Goal: Find specific page/section: Find specific page/section

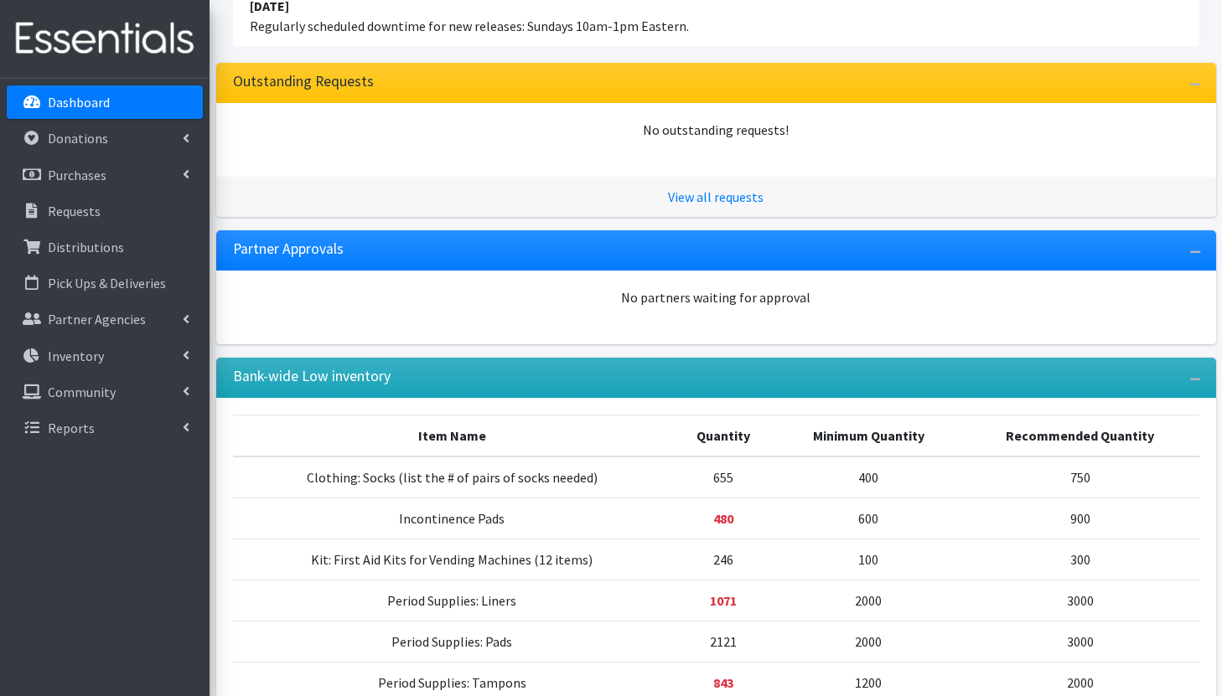
scroll to position [271, 0]
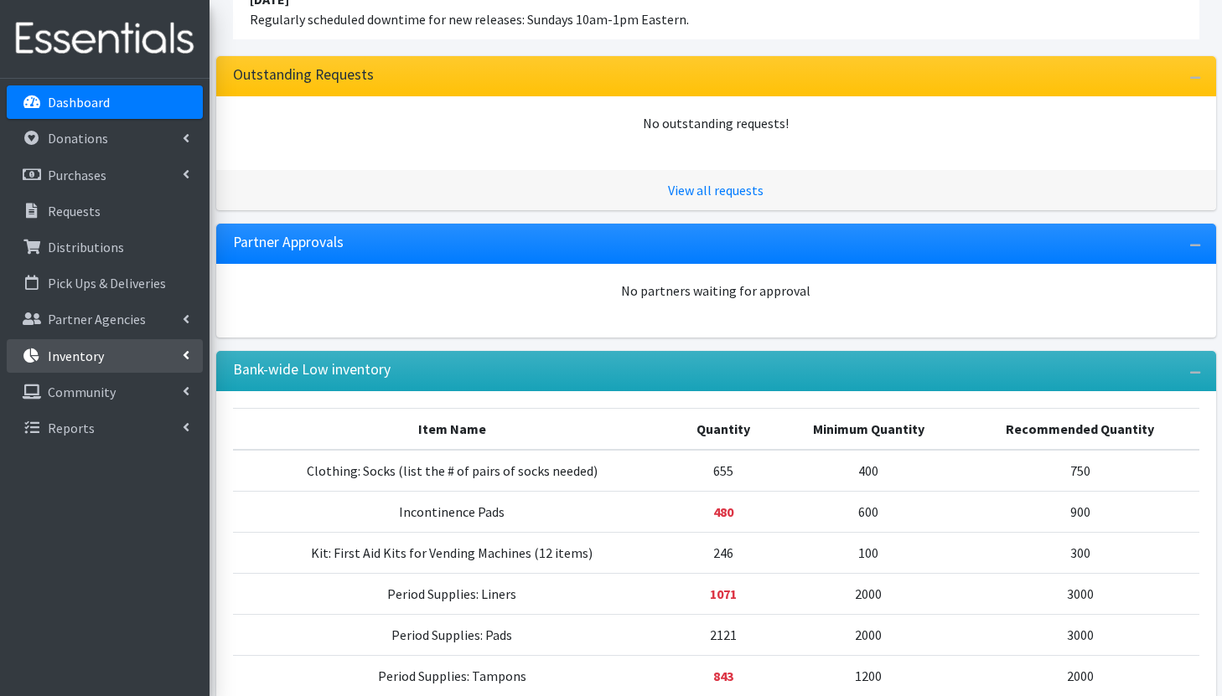
click at [147, 354] on link "Inventory" at bounding box center [105, 356] width 196 height 34
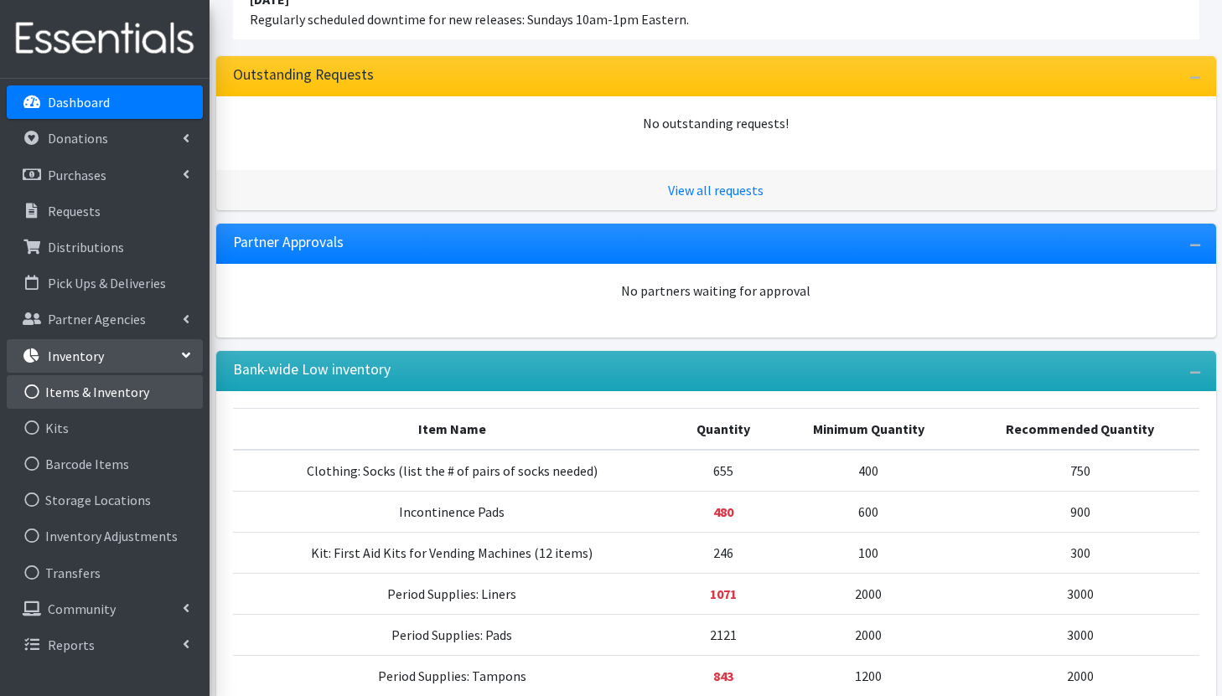
click at [142, 394] on link "Items & Inventory" at bounding box center [105, 392] width 196 height 34
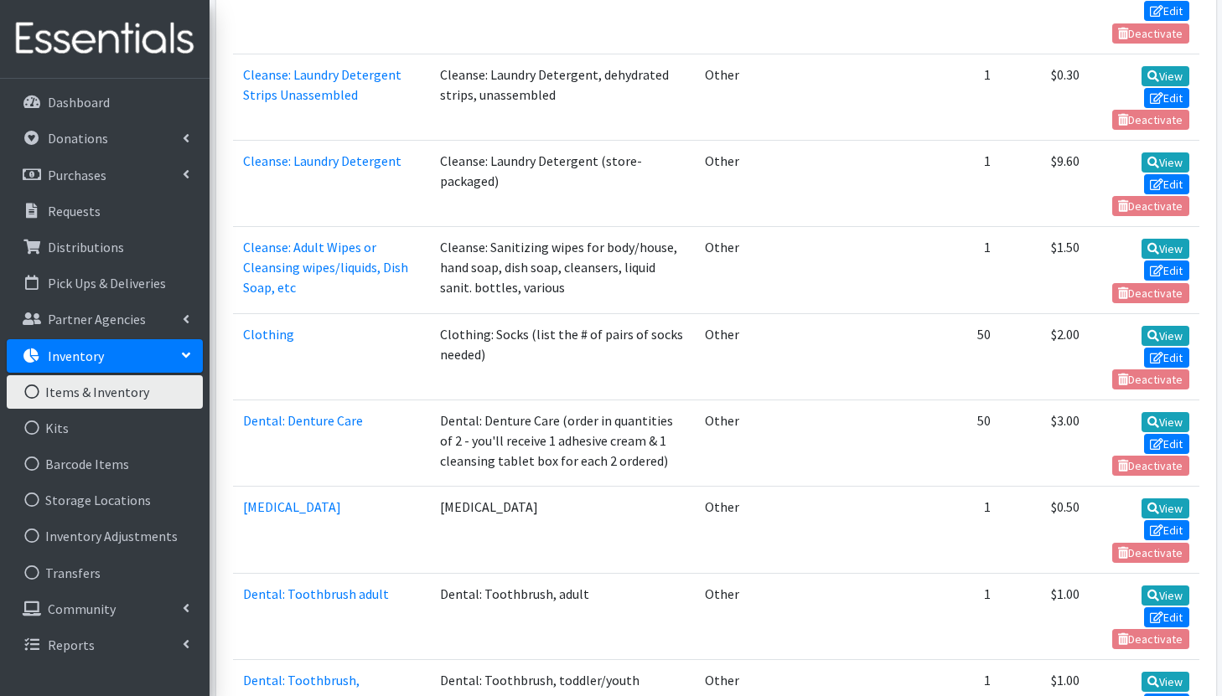
scroll to position [592, 0]
